Goal: Download file/media

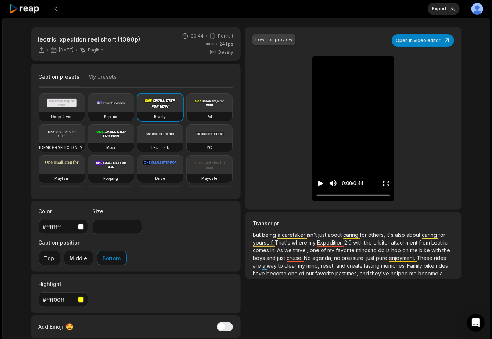
click at [91, 79] on button "My presets" at bounding box center [102, 80] width 29 height 14
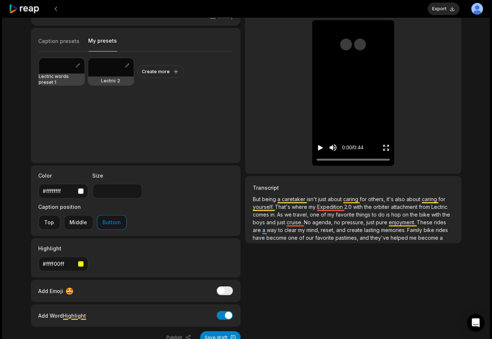
scroll to position [48, 0]
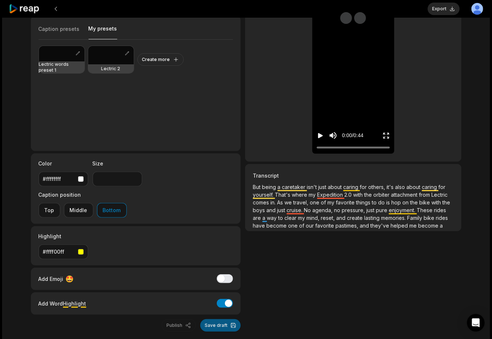
click at [223, 319] on button "Save draft" at bounding box center [220, 325] width 40 height 12
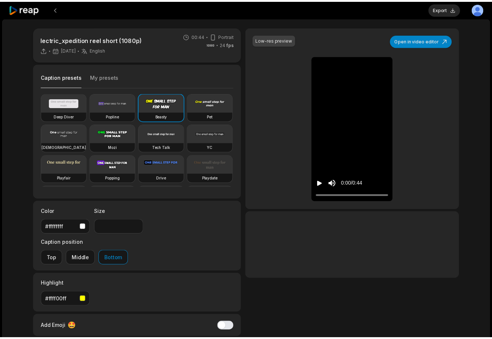
scroll to position [48, 0]
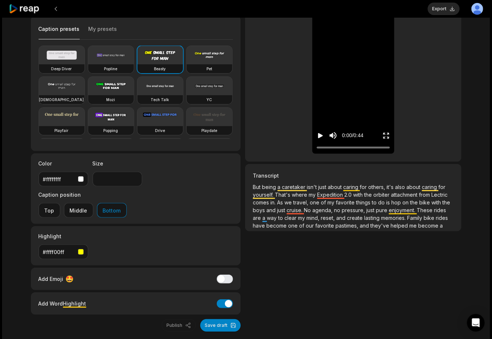
drag, startPoint x: 53, startPoint y: 307, endPoint x: 54, endPoint y: 300, distance: 6.3
click at [53, 305] on div "lectric_xpedition reel short (1080p) [DATE] English en 00:44 Portrait 24 fps Be…" at bounding box center [245, 170] width 487 height 400
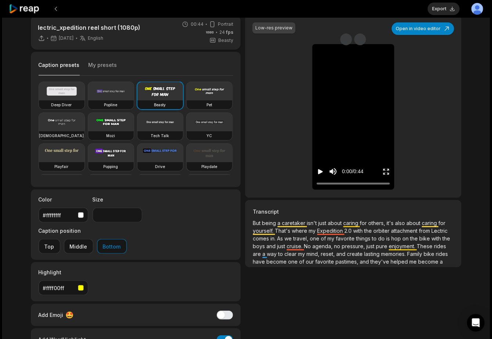
scroll to position [0, 0]
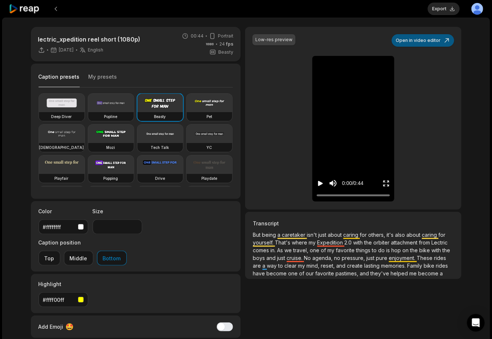
click at [422, 43] on button "Open in video editor" at bounding box center [422, 40] width 62 height 12
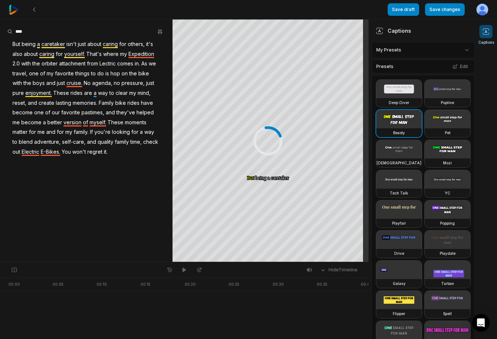
click at [138, 55] on span "Expedition" at bounding box center [141, 54] width 27 height 10
click at [136, 53] on span "Expedition" at bounding box center [141, 54] width 27 height 10
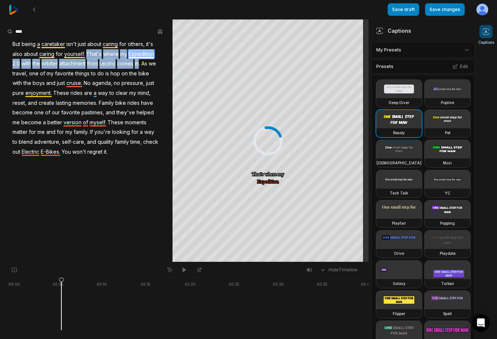
click at [136, 53] on span "Expedition" at bounding box center [141, 54] width 27 height 10
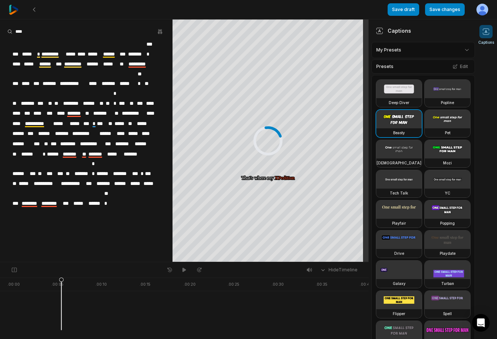
click at [34, 198] on span "********" at bounding box center [30, 203] width 19 height 10
click at [27, 198] on span "********" at bounding box center [30, 203] width 19 height 10
click at [407, 54] on html "Save draft Save changes Open user menu Captions Your browser does not support m…" at bounding box center [248, 169] width 497 height 339
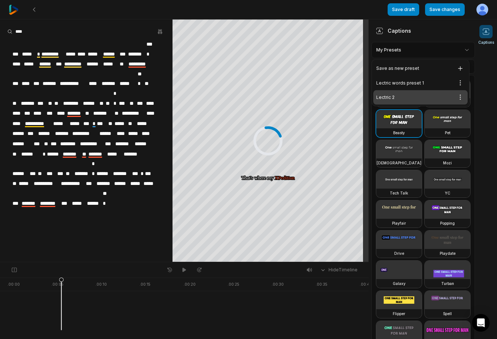
click at [392, 92] on div "Lectric 2 Open options" at bounding box center [420, 97] width 94 height 14
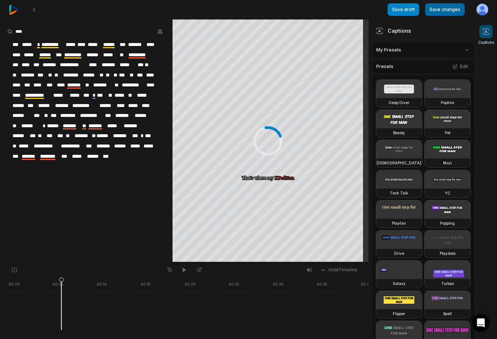
click at [445, 8] on button "Save changes" at bounding box center [445, 9] width 40 height 12
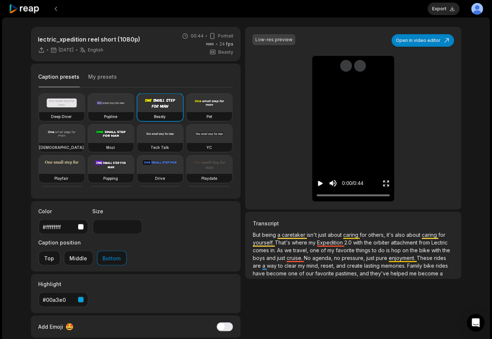
type input "**"
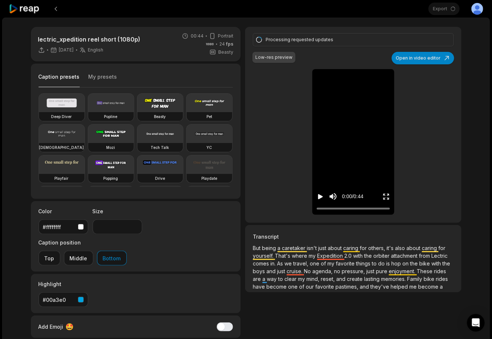
click at [97, 73] on button "My presets" at bounding box center [102, 80] width 29 height 14
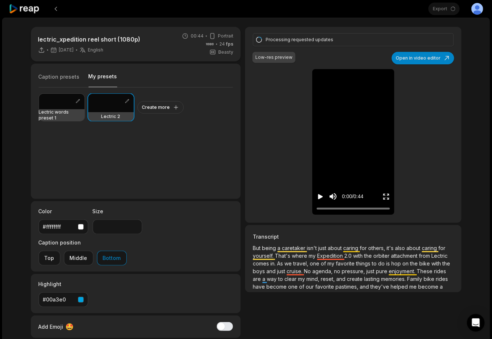
click at [106, 108] on div at bounding box center [111, 103] width 46 height 18
click at [109, 105] on div at bounding box center [111, 103] width 46 height 18
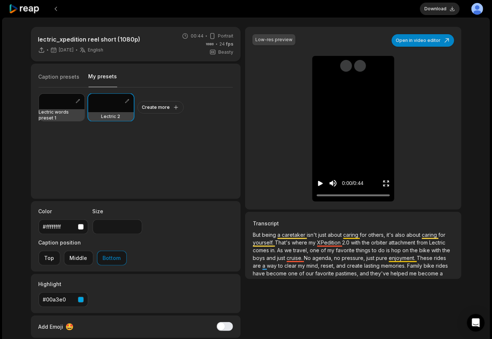
click at [112, 107] on div at bounding box center [111, 103] width 46 height 18
click at [317, 182] on icon "Play video" at bounding box center [320, 183] width 7 height 7
click at [319, 183] on icon "Pause video" at bounding box center [318, 183] width 1 height 5
click at [319, 183] on icon "Play video" at bounding box center [320, 183] width 5 height 5
click at [321, 183] on icon "Pause video" at bounding box center [321, 183] width 1 height 5
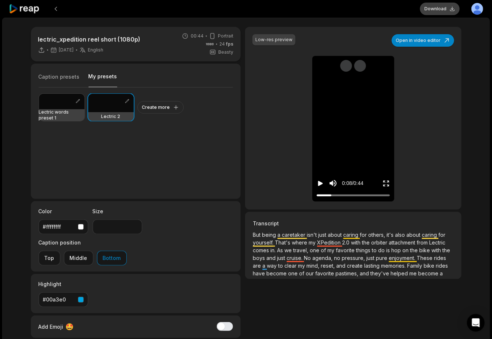
click at [445, 5] on button "Download" at bounding box center [440, 9] width 40 height 12
